Goal: Task Accomplishment & Management: Use online tool/utility

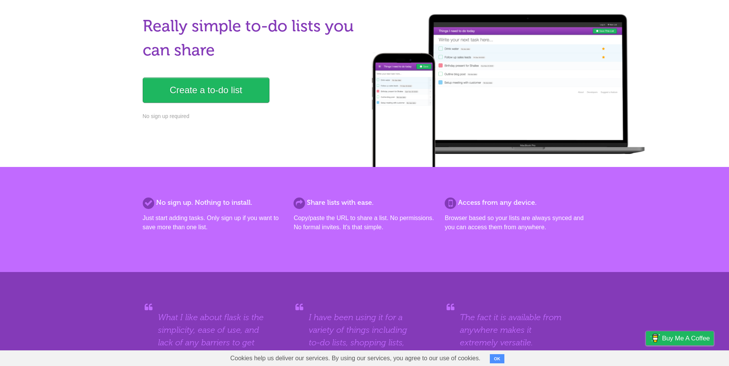
scroll to position [55, 0]
click at [191, 101] on link "Create a to-do list" at bounding box center [206, 90] width 127 height 25
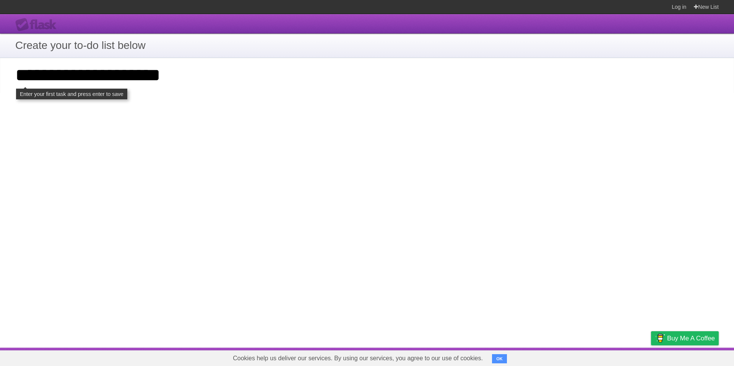
type input "**********"
click input "**********" at bounding box center [0, 0] width 0 height 0
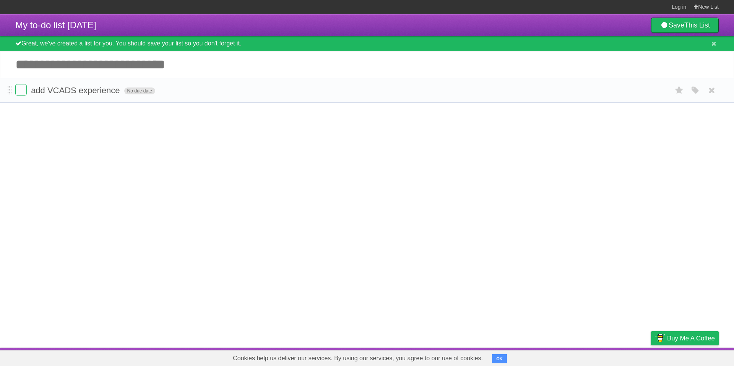
click at [145, 94] on span "No due date" at bounding box center [139, 91] width 31 height 7
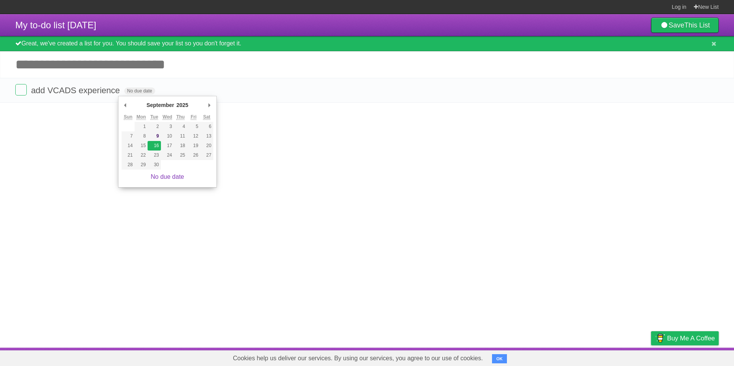
type span "[DATE]"
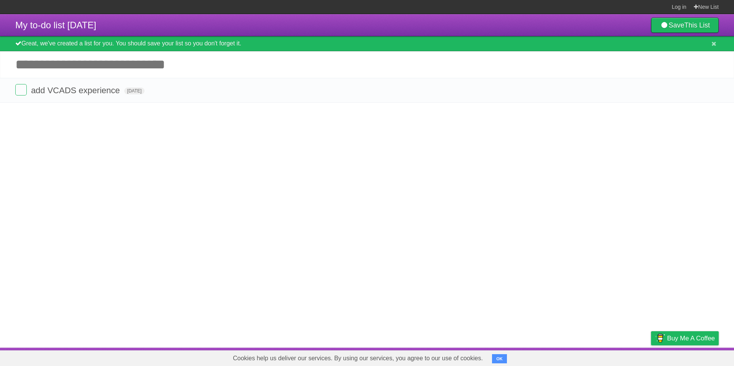
click at [154, 146] on article "My to-do list [DATE] Save This List Great, we've created a list for you. You sh…" at bounding box center [367, 181] width 734 height 334
click at [63, 97] on form "add VCADS experience [DATE] White Red Blue Green Purple Orange" at bounding box center [367, 90] width 704 height 13
click at [7, 93] on li "add VCADS experience [DATE] White Red Blue Green Purple Orange" at bounding box center [367, 90] width 734 height 25
click at [712, 91] on icon at bounding box center [712, 90] width 11 height 13
click at [163, 164] on article "My to-do list [DATE] Save This List Great, we've created a list for you. You sh…" at bounding box center [367, 181] width 734 height 334
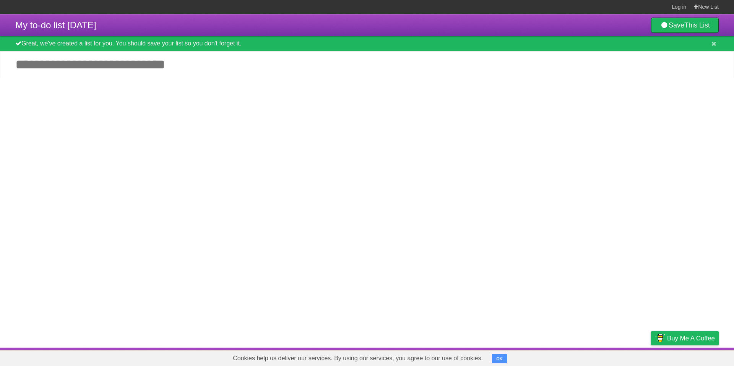
click at [90, 70] on input "Add another task" at bounding box center [367, 64] width 734 height 27
